Goal: Browse casually

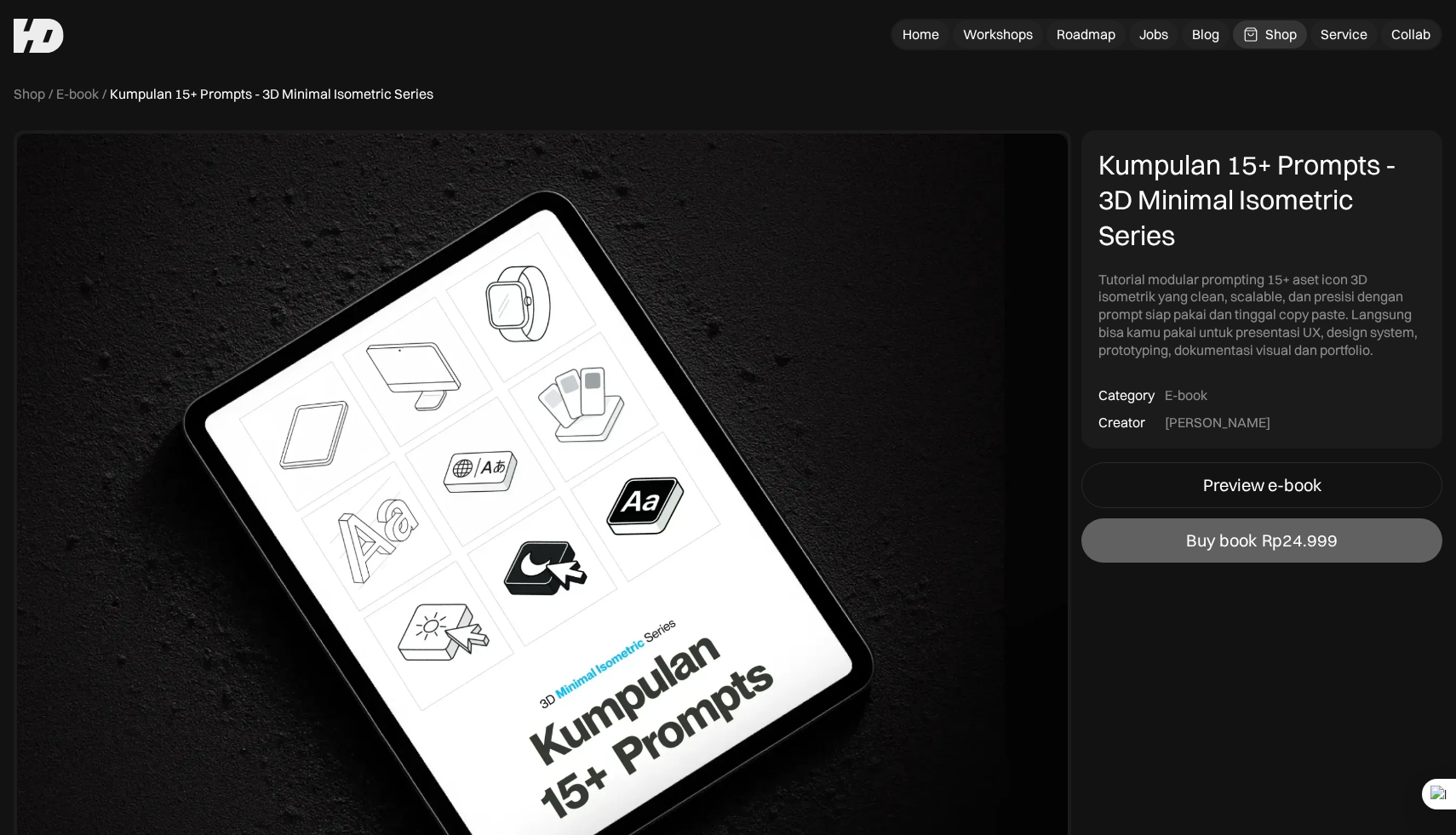
click at [1266, 36] on div "Shop" at bounding box center [1281, 34] width 31 height 18
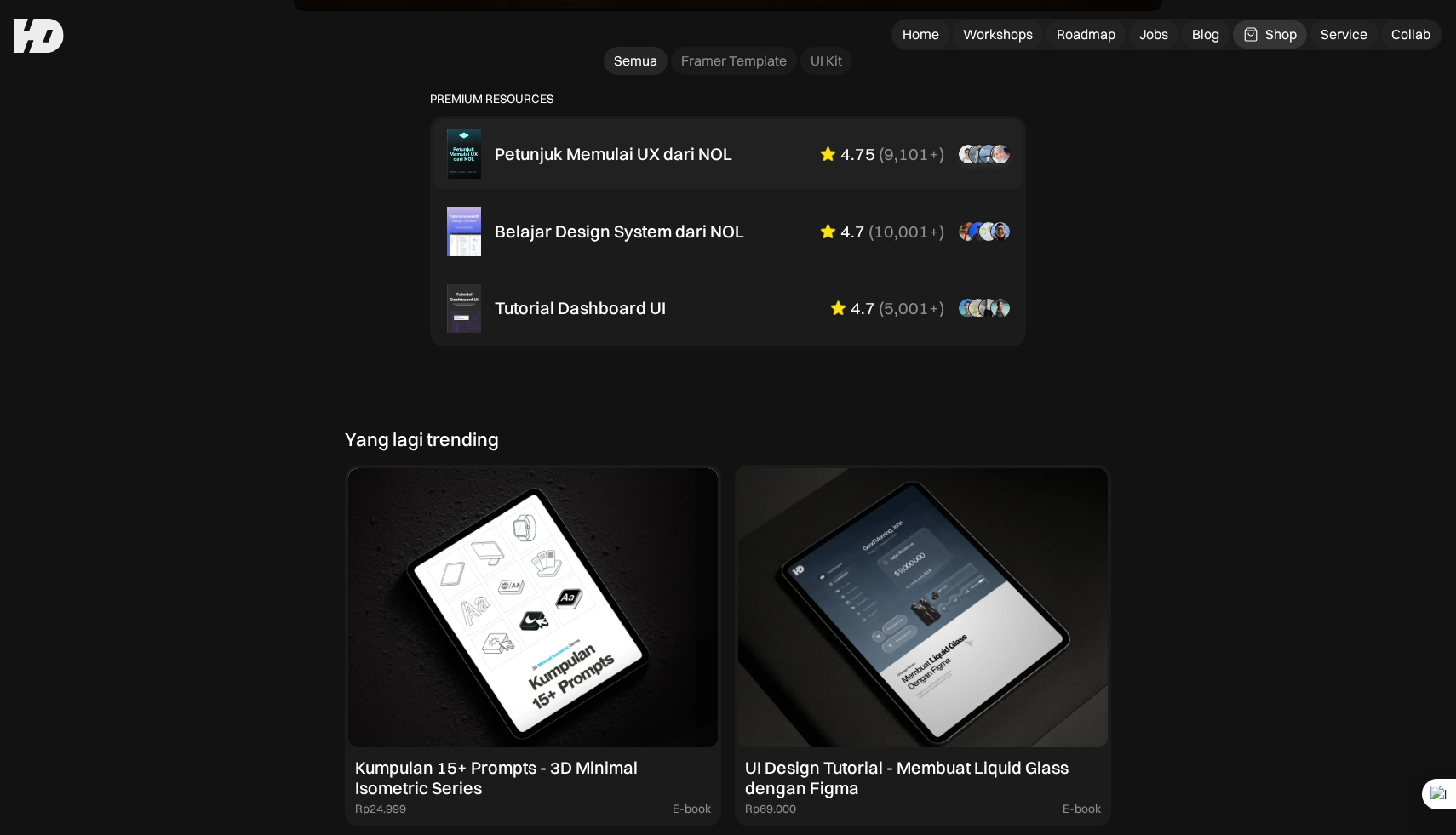
scroll to position [1141, 0]
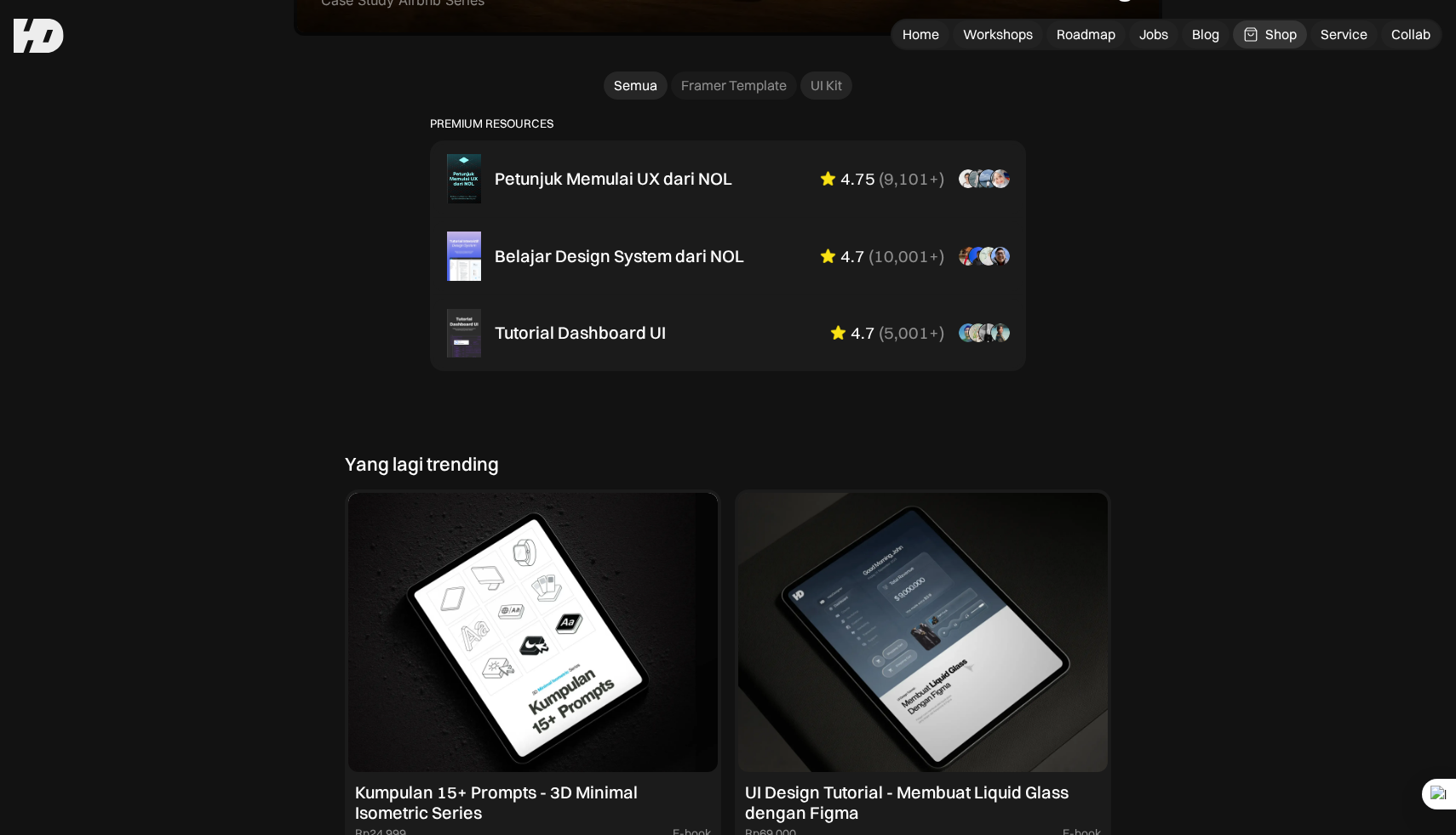
click at [832, 89] on div "UI Kit" at bounding box center [827, 85] width 31 height 18
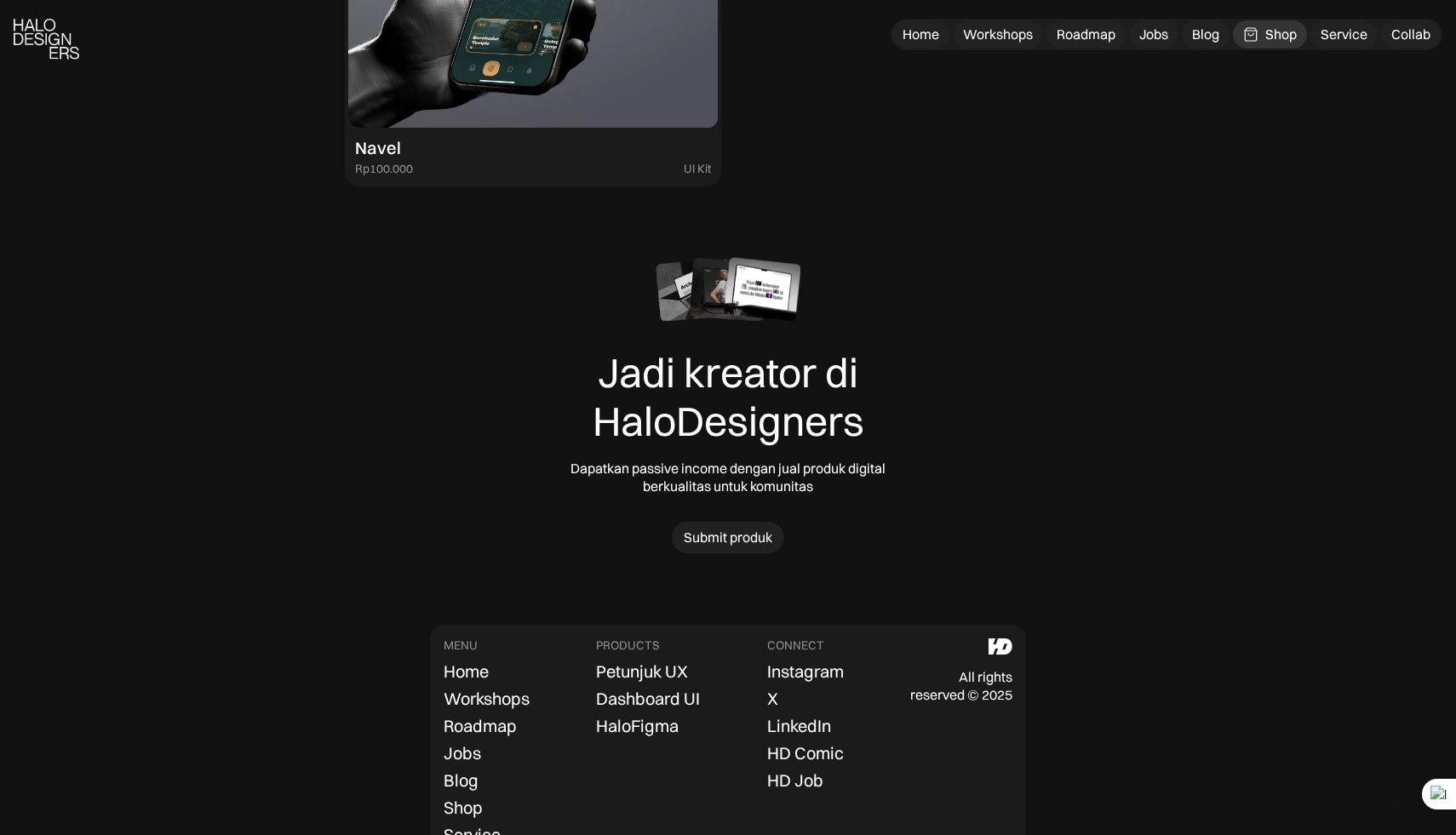
scroll to position [1889, 0]
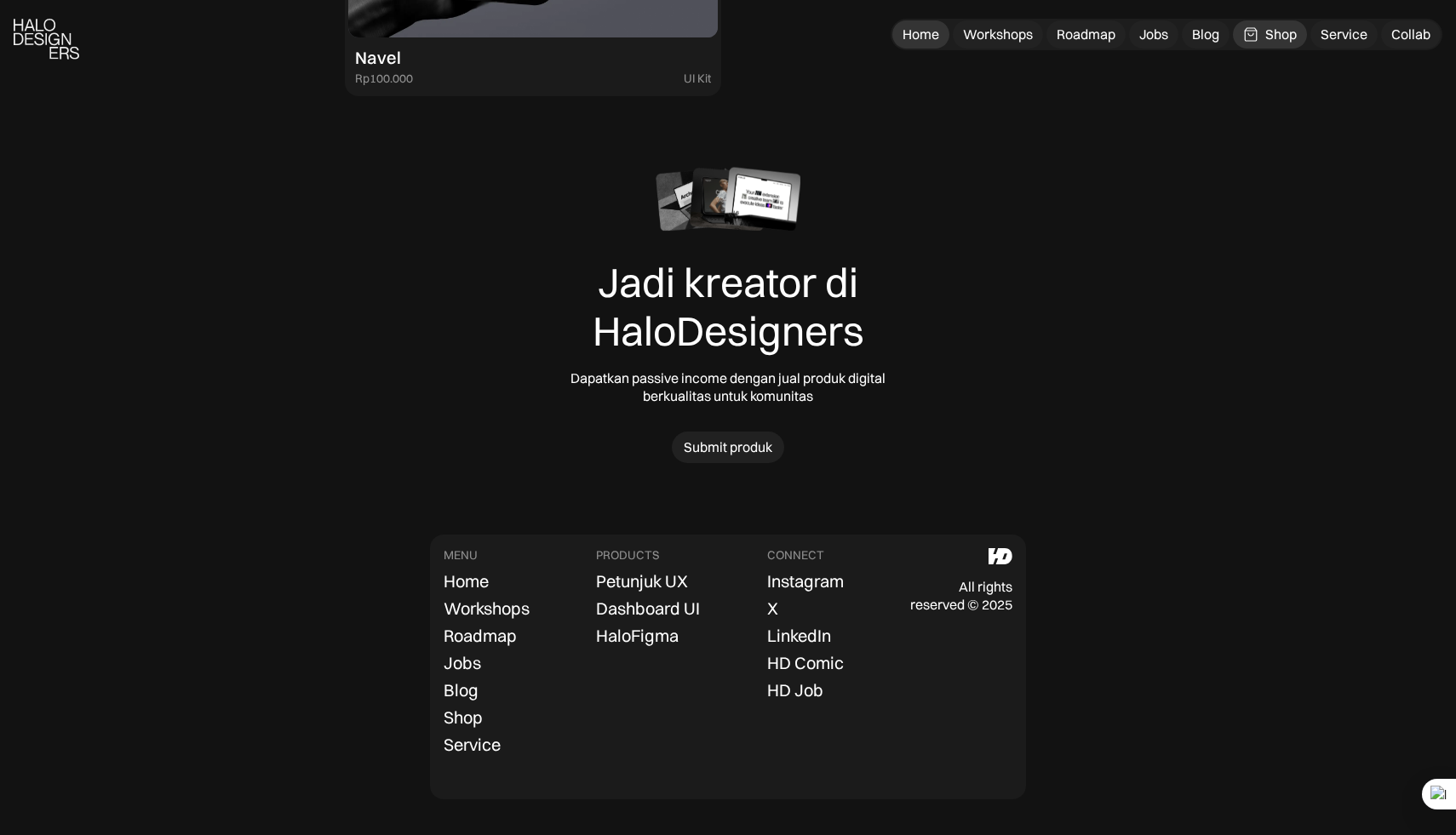
click at [905, 33] on div "Home" at bounding box center [921, 34] width 36 height 18
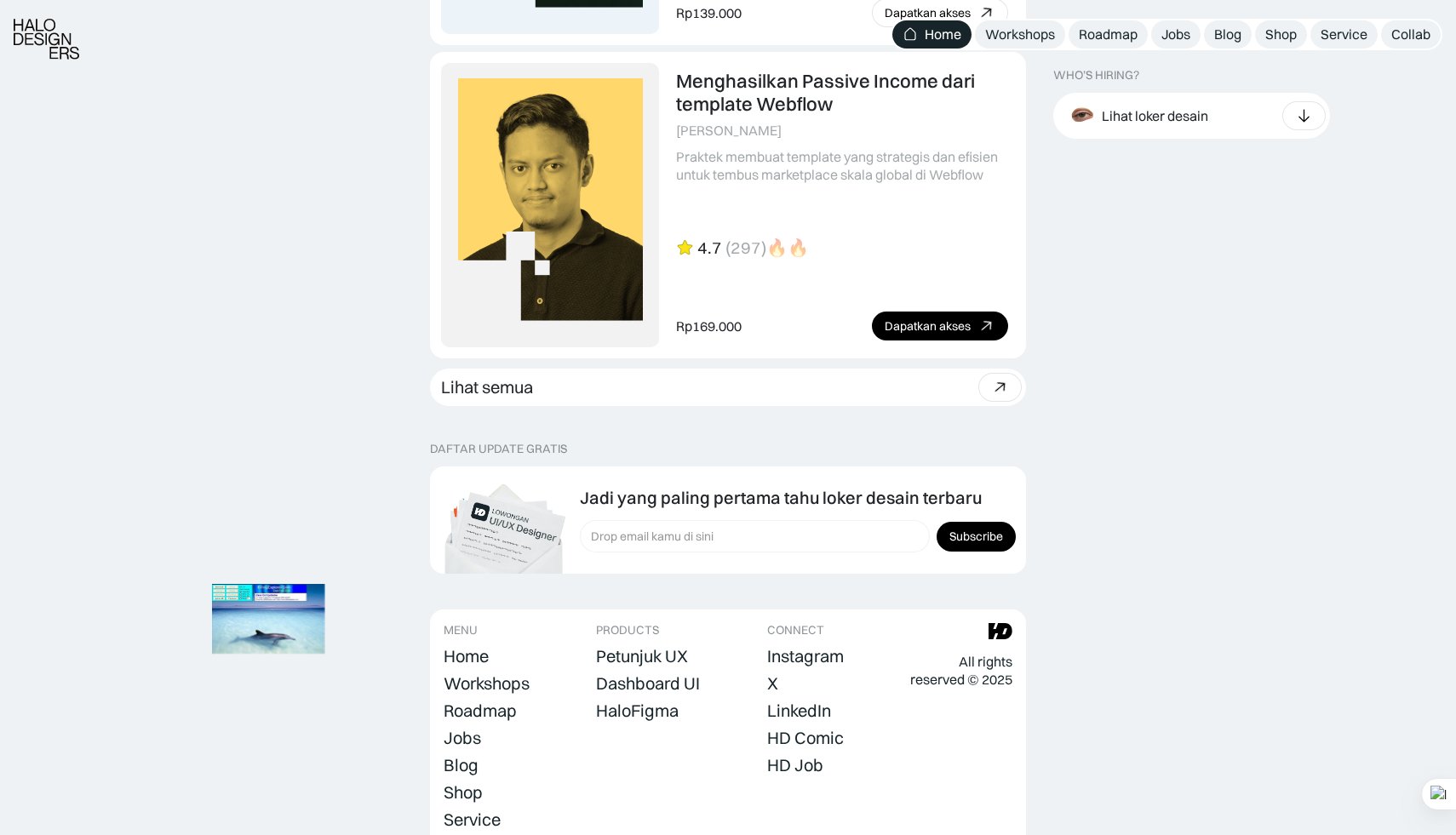
scroll to position [4679, 0]
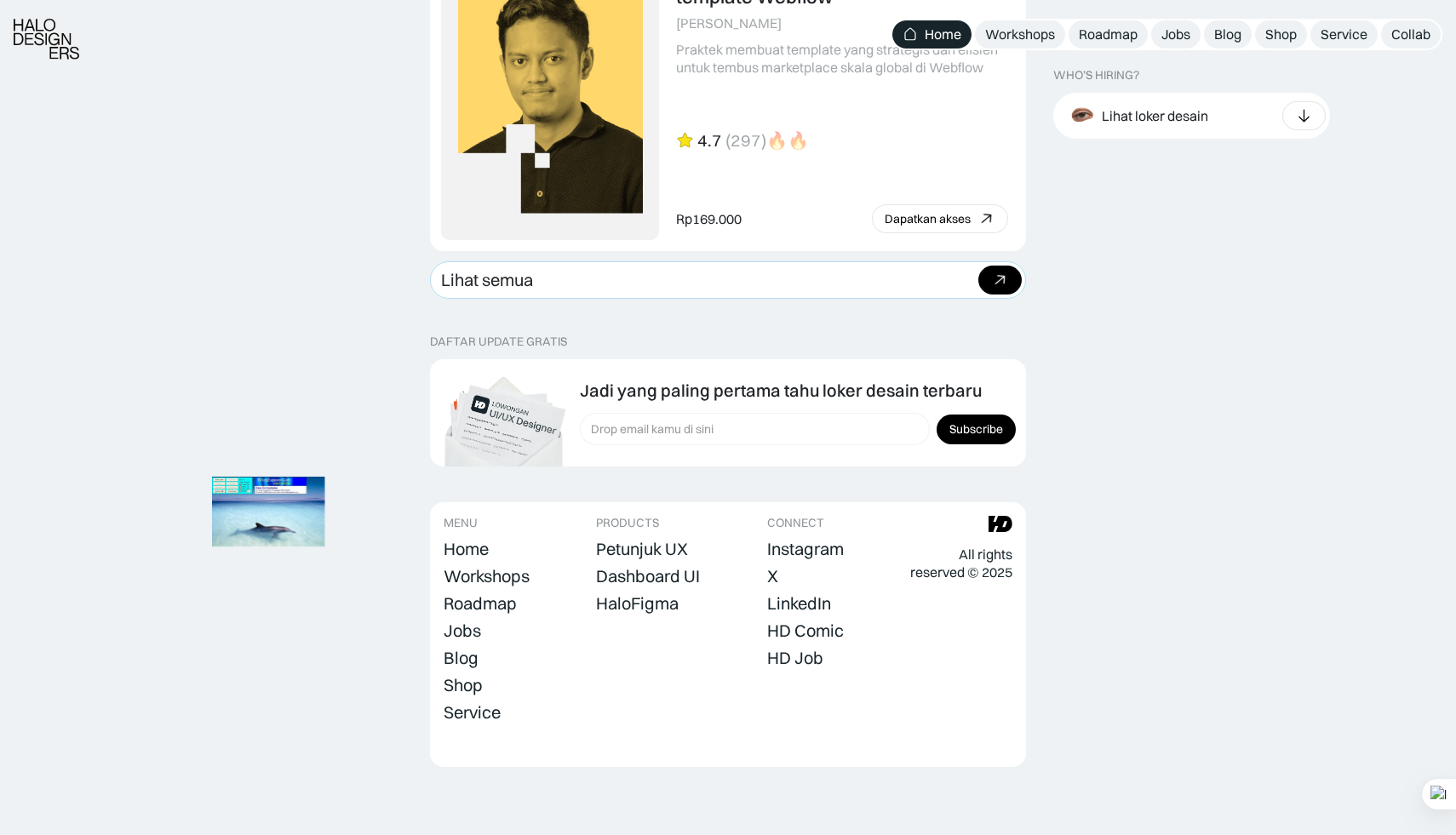
click at [993, 281] on icon at bounding box center [1000, 279] width 24 height 24
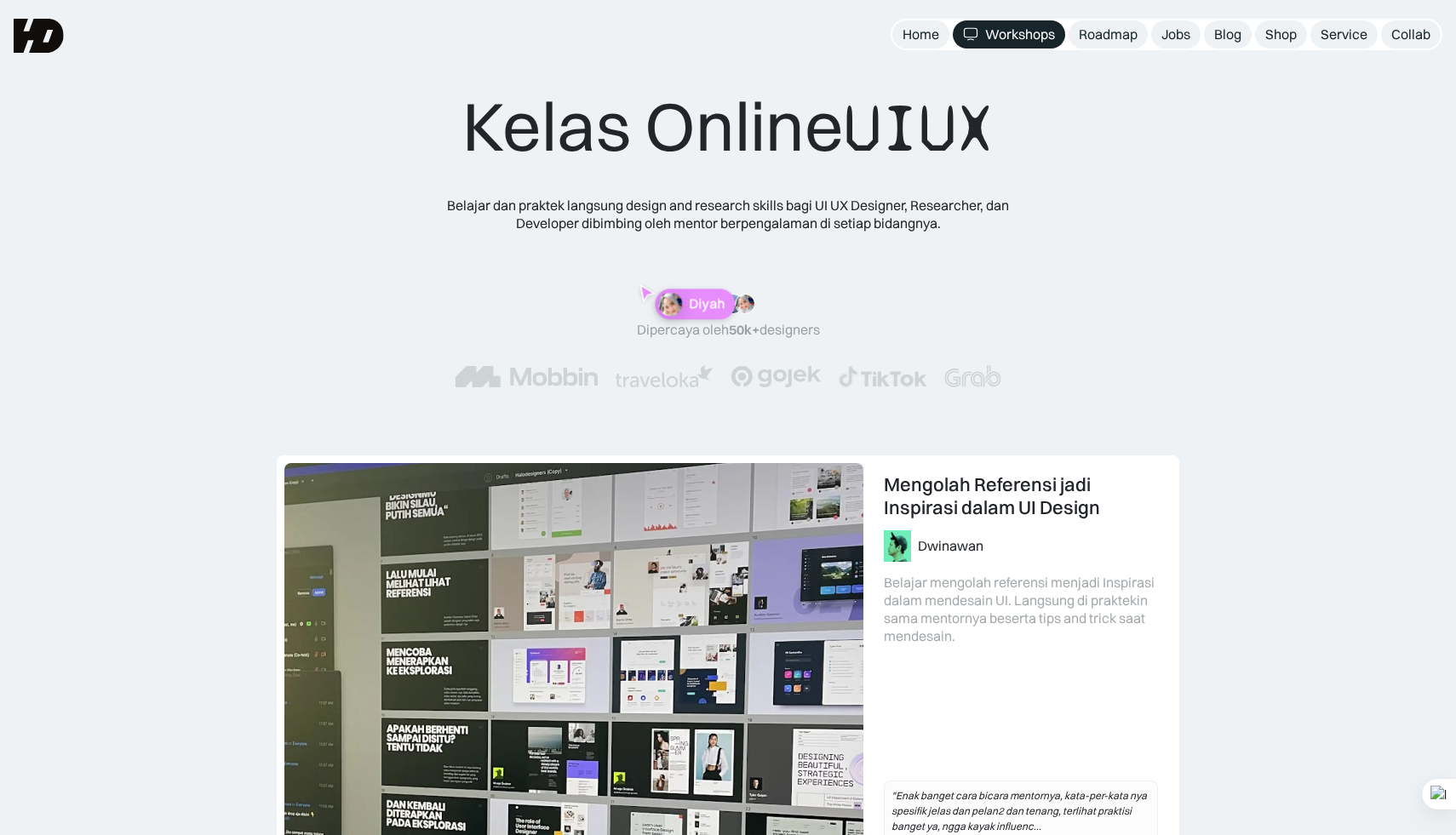
click at [42, 29] on img at bounding box center [38, 35] width 50 height 34
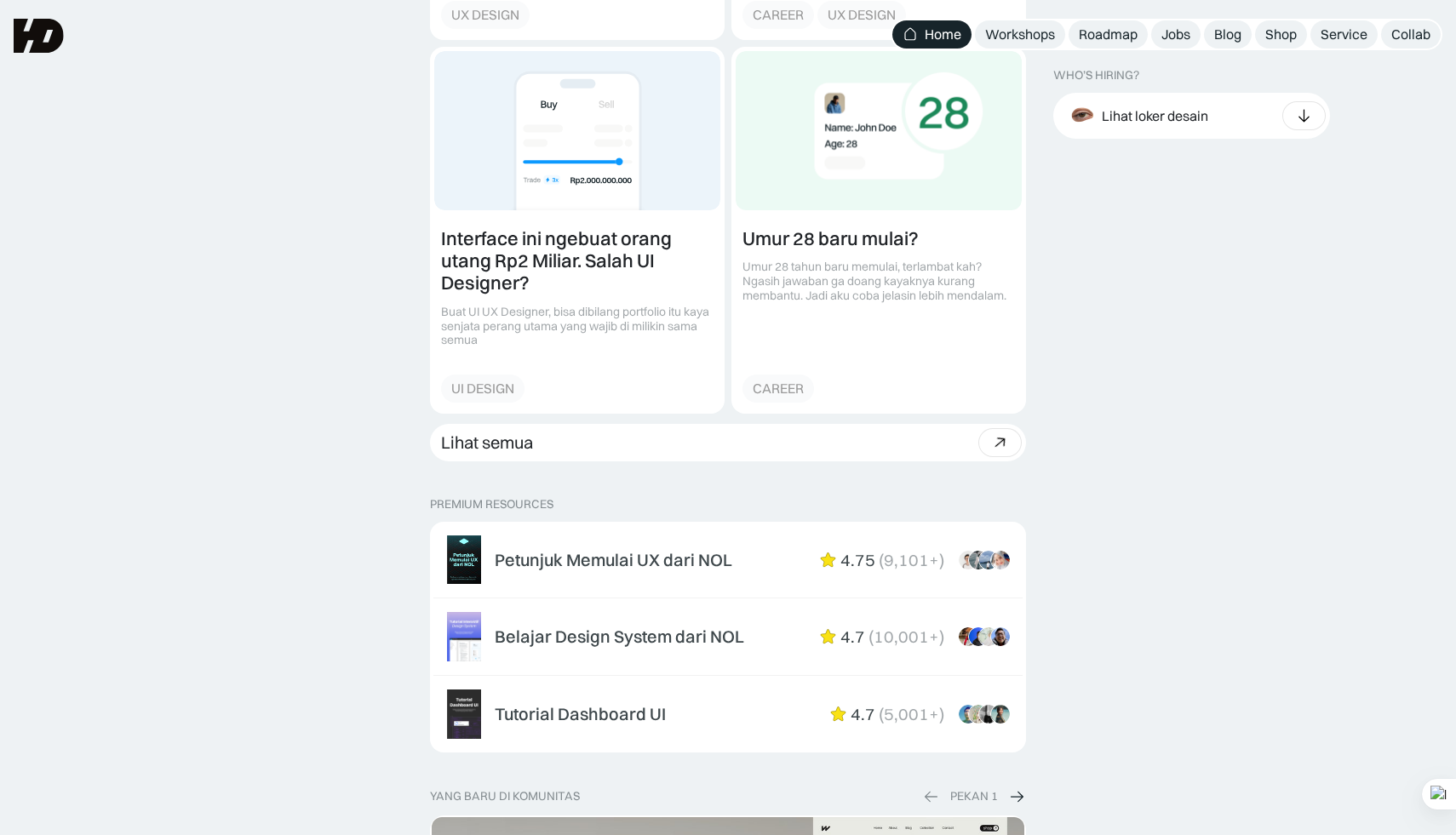
scroll to position [2252, 0]
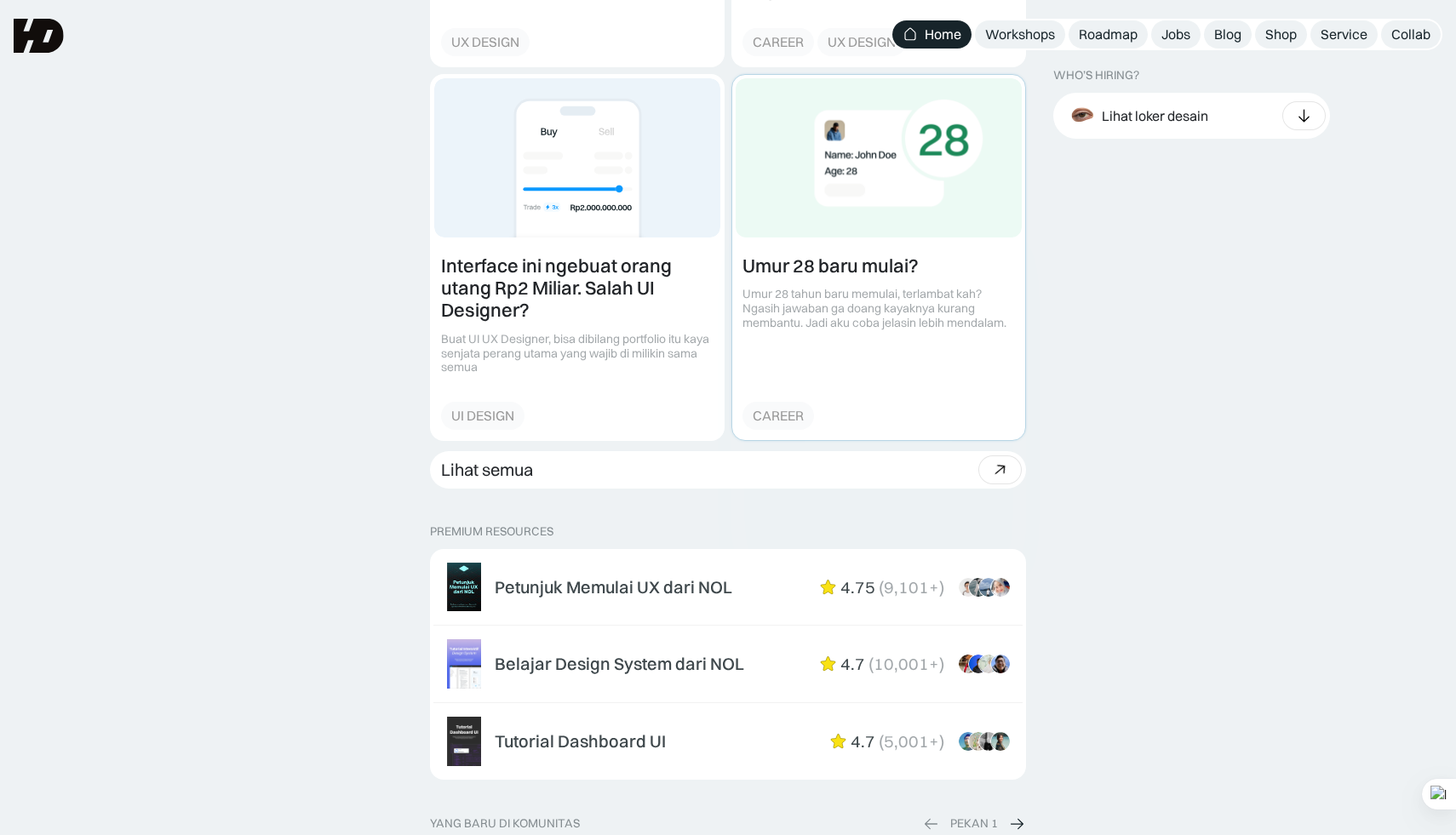
click at [822, 268] on link at bounding box center [878, 258] width 293 height 365
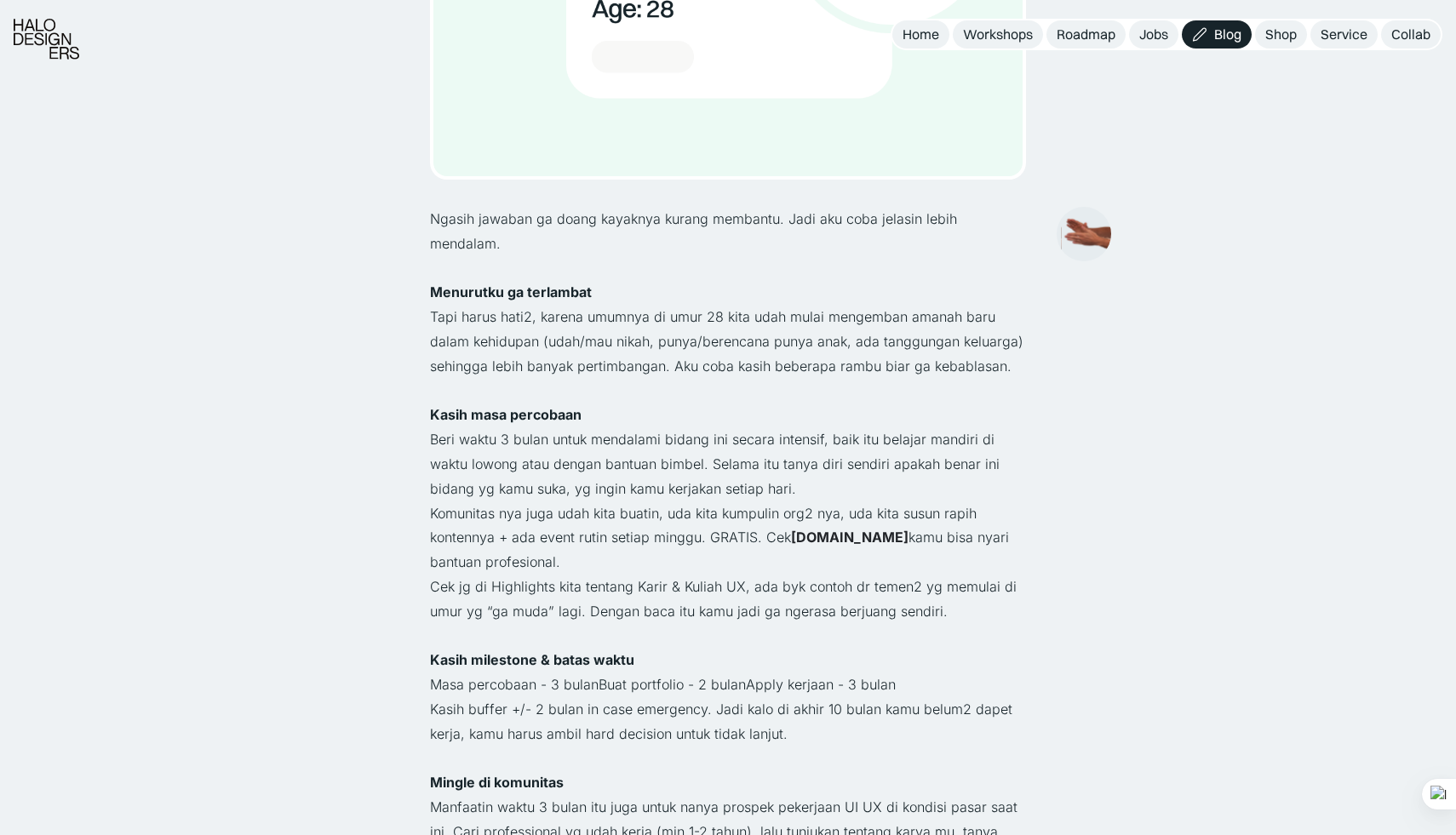
scroll to position [479, 0]
